Goal: Transaction & Acquisition: Purchase product/service

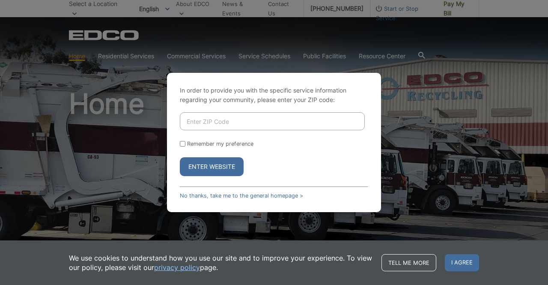
click at [238, 119] on input "Enter ZIP Code" at bounding box center [272, 121] width 185 height 18
type input "90275"
click at [206, 169] on button "Enter Website" at bounding box center [212, 166] width 64 height 19
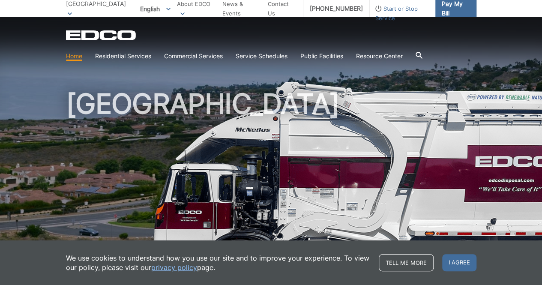
click at [444, 6] on span "Pay My Bill" at bounding box center [456, 8] width 28 height 19
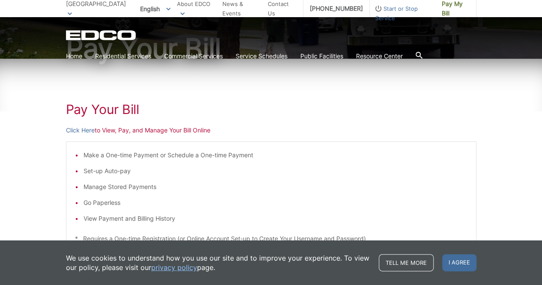
scroll to position [103, 0]
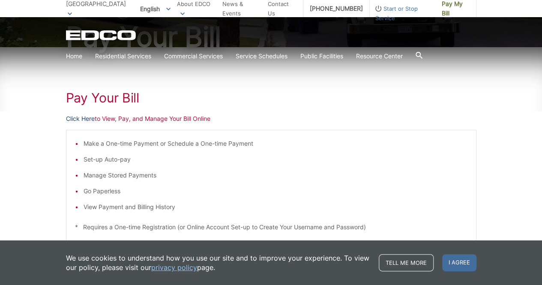
click at [82, 115] on link "Click Here" at bounding box center [80, 118] width 29 height 9
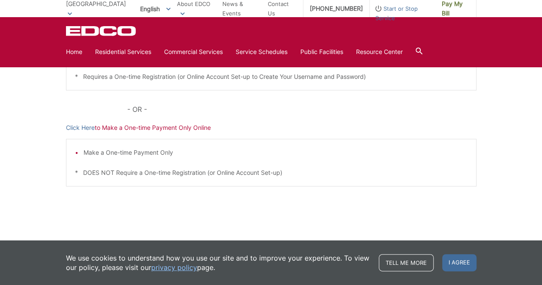
scroll to position [0, 0]
